Goal: Information Seeking & Learning: Learn about a topic

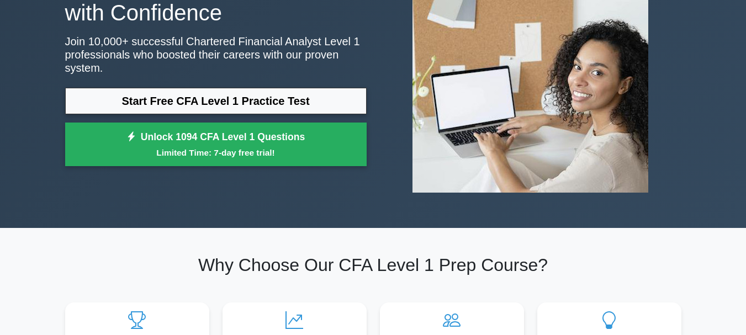
scroll to position [110, 0]
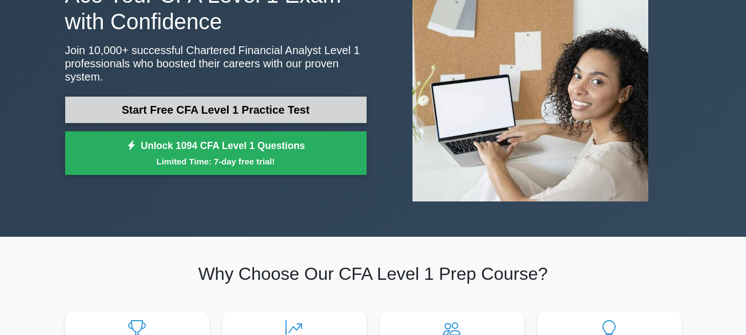
click at [226, 103] on link "Start Free CFA Level 1 Practice Test" at bounding box center [216, 110] width 302 height 27
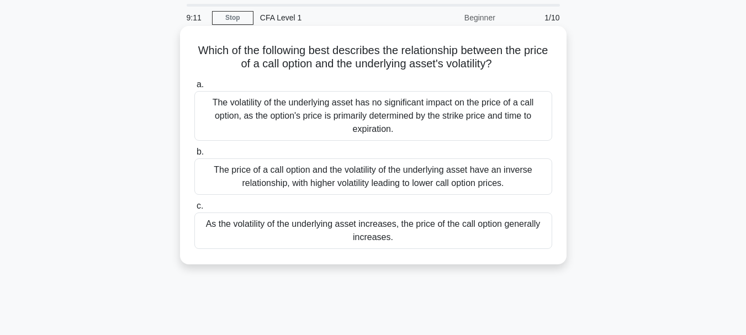
scroll to position [55, 0]
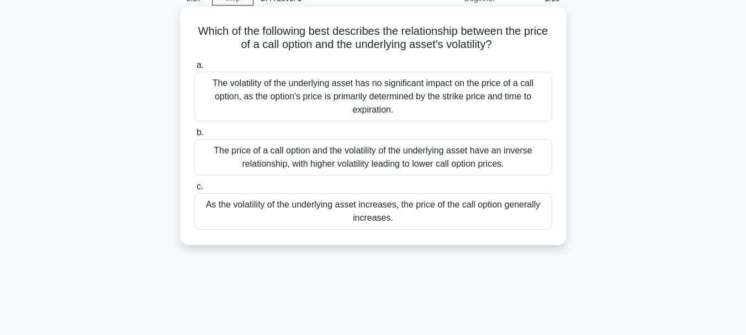
click at [475, 217] on div "As the volatility of the underlying asset increases, the price of the call opti…" at bounding box center [373, 211] width 358 height 36
click at [194, 191] on input "c. As the volatility of the underlying asset increases, the price of the call o…" at bounding box center [194, 186] width 0 height 7
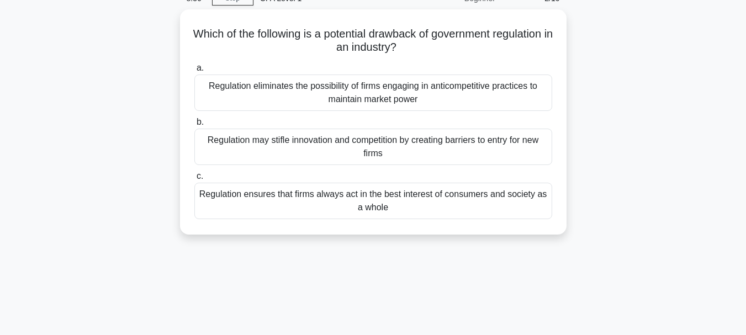
scroll to position [0, 0]
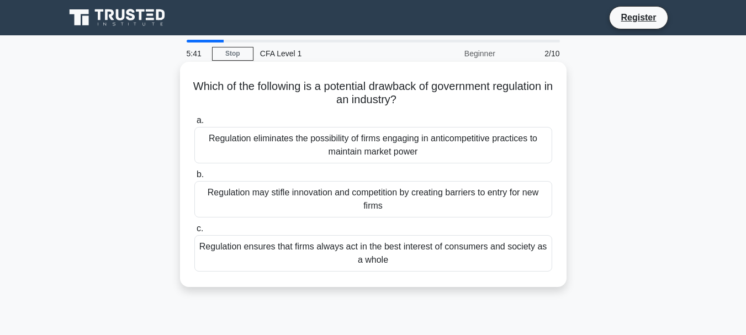
click at [397, 255] on div "Regulation ensures that firms always act in the best interest of consumers and …" at bounding box center [373, 253] width 358 height 36
click at [194, 233] on input "c. Regulation ensures that firms always act in the best interest of consumers a…" at bounding box center [194, 228] width 0 height 7
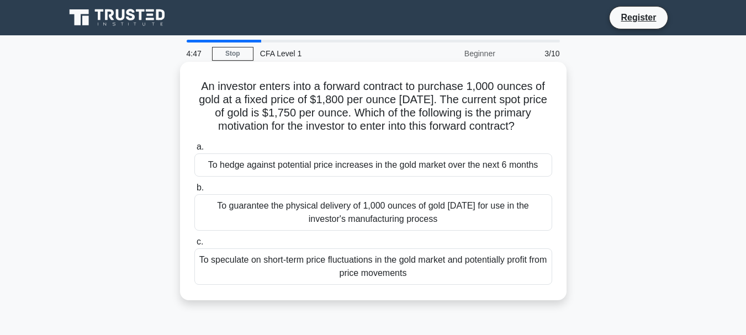
click at [455, 167] on div "To hedge against potential price increases in the gold market over the next 6 m…" at bounding box center [373, 165] width 358 height 23
click at [194, 151] on input "a. To hedge against potential price increases in the gold market over the next …" at bounding box center [194, 147] width 0 height 7
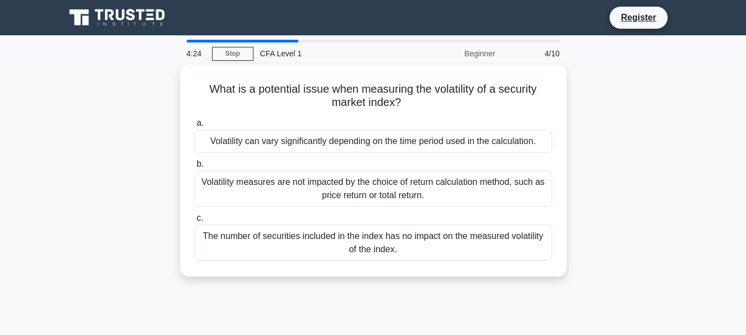
click at [596, 176] on div "What is a potential issue when measuring the volatility of a security market in…" at bounding box center [374, 177] width 630 height 225
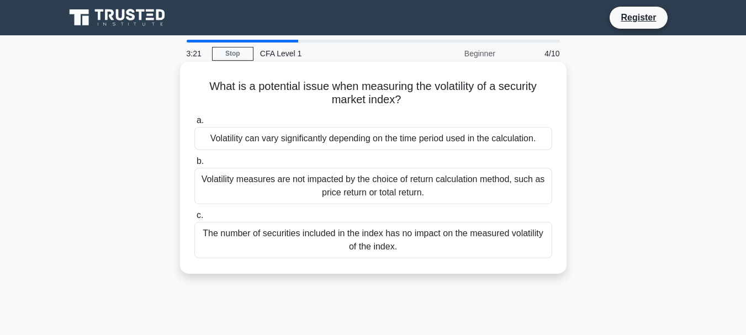
click at [438, 136] on div "Volatility can vary significantly depending on the time period used in the calc…" at bounding box center [373, 138] width 358 height 23
click at [194, 124] on input "a. Volatility can vary significantly depending on the time period used in the c…" at bounding box center [194, 120] width 0 height 7
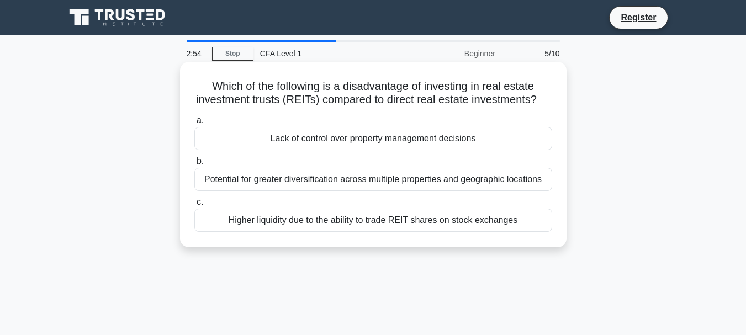
click at [400, 150] on div "Lack of control over property management decisions" at bounding box center [373, 138] width 358 height 23
click at [194, 124] on input "a. Lack of control over property management decisions" at bounding box center [194, 120] width 0 height 7
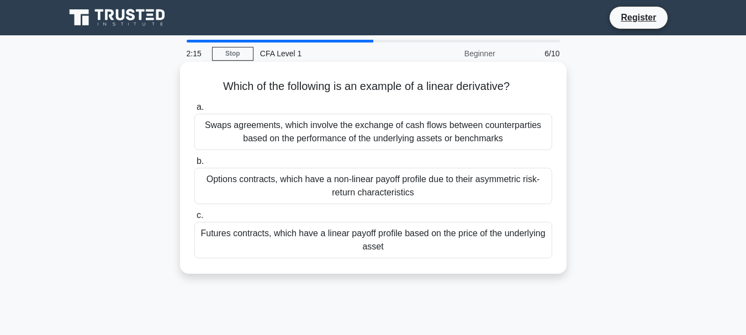
click at [382, 134] on div "Swaps agreements, which involve the exchange of cash flows between counterparti…" at bounding box center [373, 132] width 358 height 36
click at [194, 111] on input "a. Swaps agreements, which involve the exchange of cash flows between counterpa…" at bounding box center [194, 107] width 0 height 7
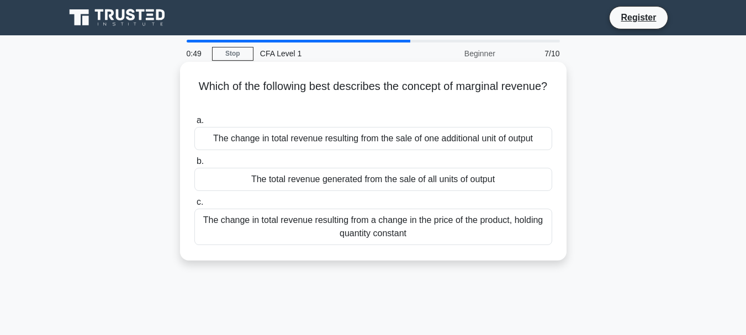
click at [492, 138] on div "The change in total revenue resulting from the sale of one additional unit of o…" at bounding box center [373, 138] width 358 height 23
click at [194, 124] on input "a. The change in total revenue resulting from the sale of one additional unit o…" at bounding box center [194, 120] width 0 height 7
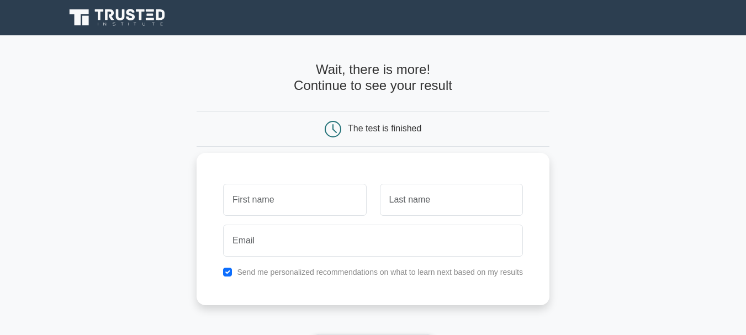
click at [284, 192] on input "text" at bounding box center [294, 200] width 143 height 32
type input "Rajesh"
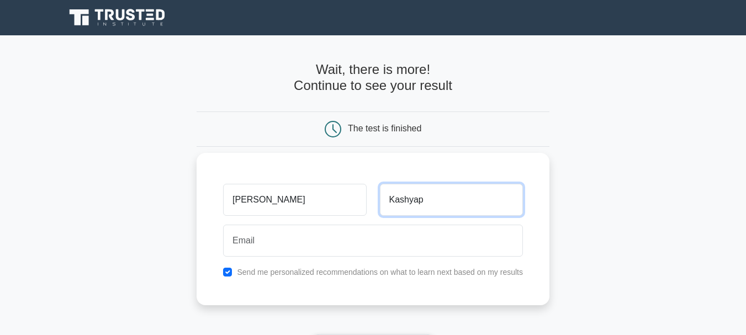
type input "Kashyap"
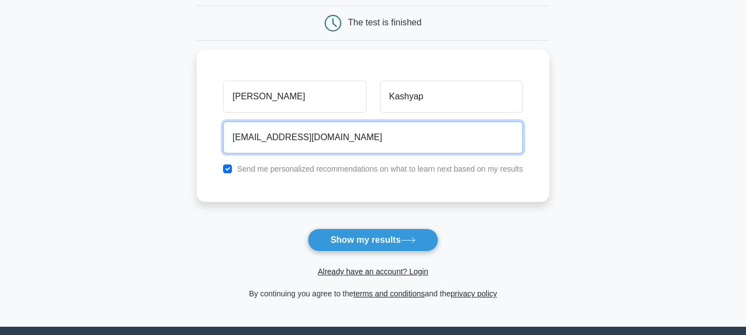
scroll to position [110, 0]
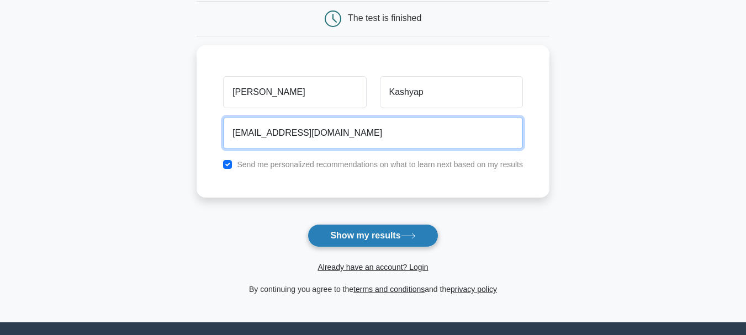
type input "rajeshkaashyap@gmail.com"
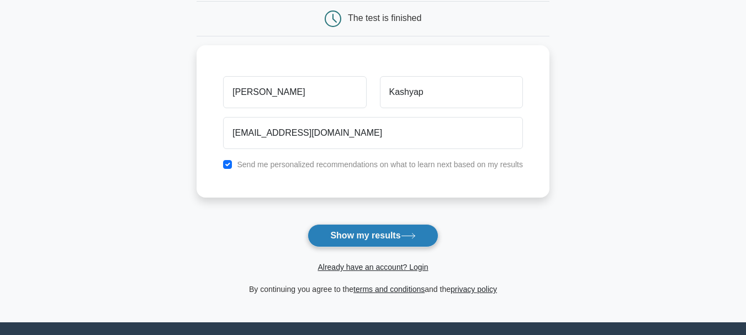
click at [393, 236] on button "Show my results" at bounding box center [373, 235] width 130 height 23
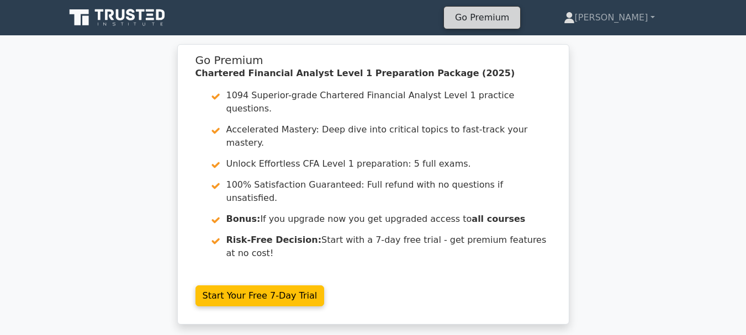
click at [516, 17] on link "Go Premium" at bounding box center [481, 17] width 67 height 15
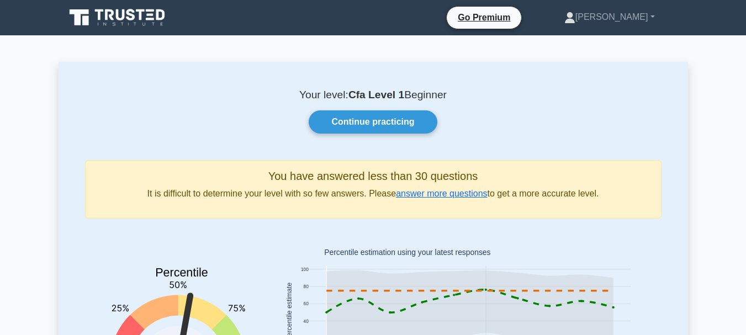
click at [115, 20] on icon at bounding box center [118, 17] width 106 height 21
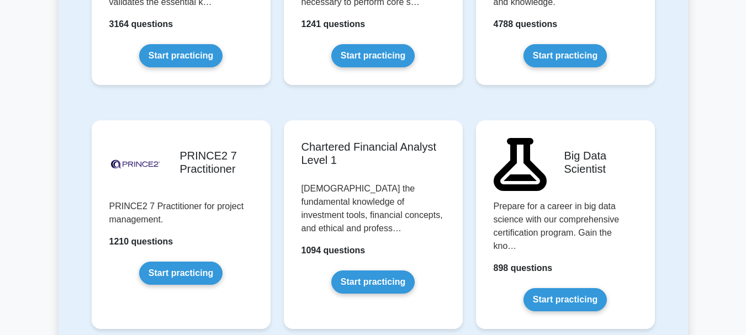
scroll to position [2375, 0]
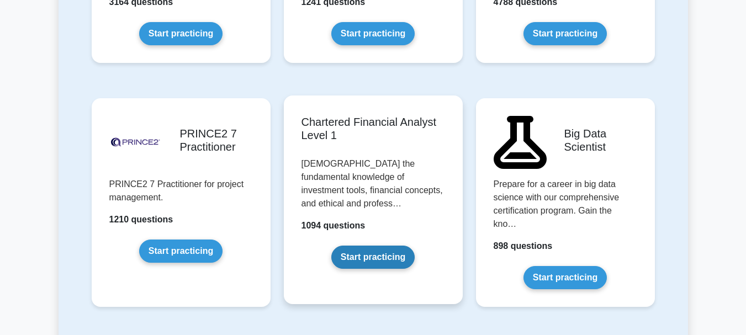
click at [364, 246] on link "Start practicing" at bounding box center [372, 257] width 83 height 23
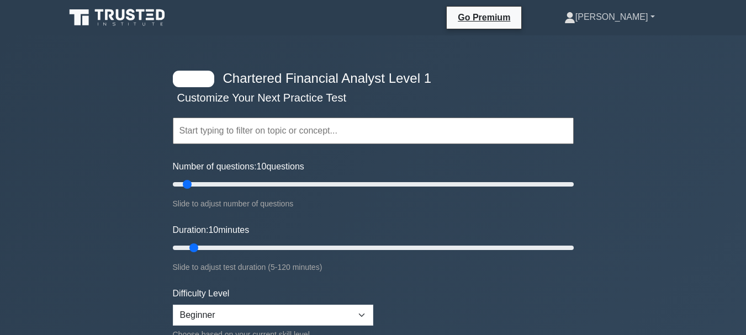
click at [635, 17] on link "[PERSON_NAME]" at bounding box center [610, 17] width 144 height 22
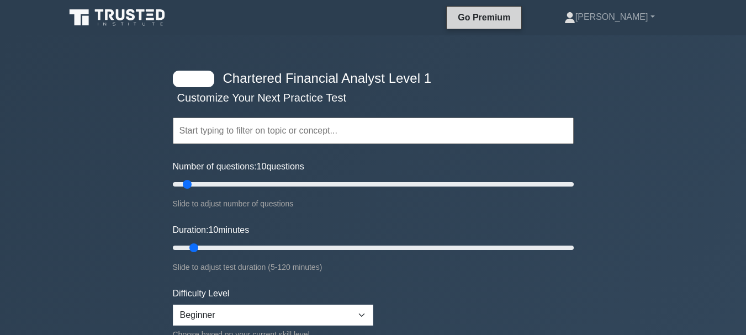
click at [517, 12] on link "Go Premium" at bounding box center [484, 17] width 66 height 14
